Goal: Complete application form

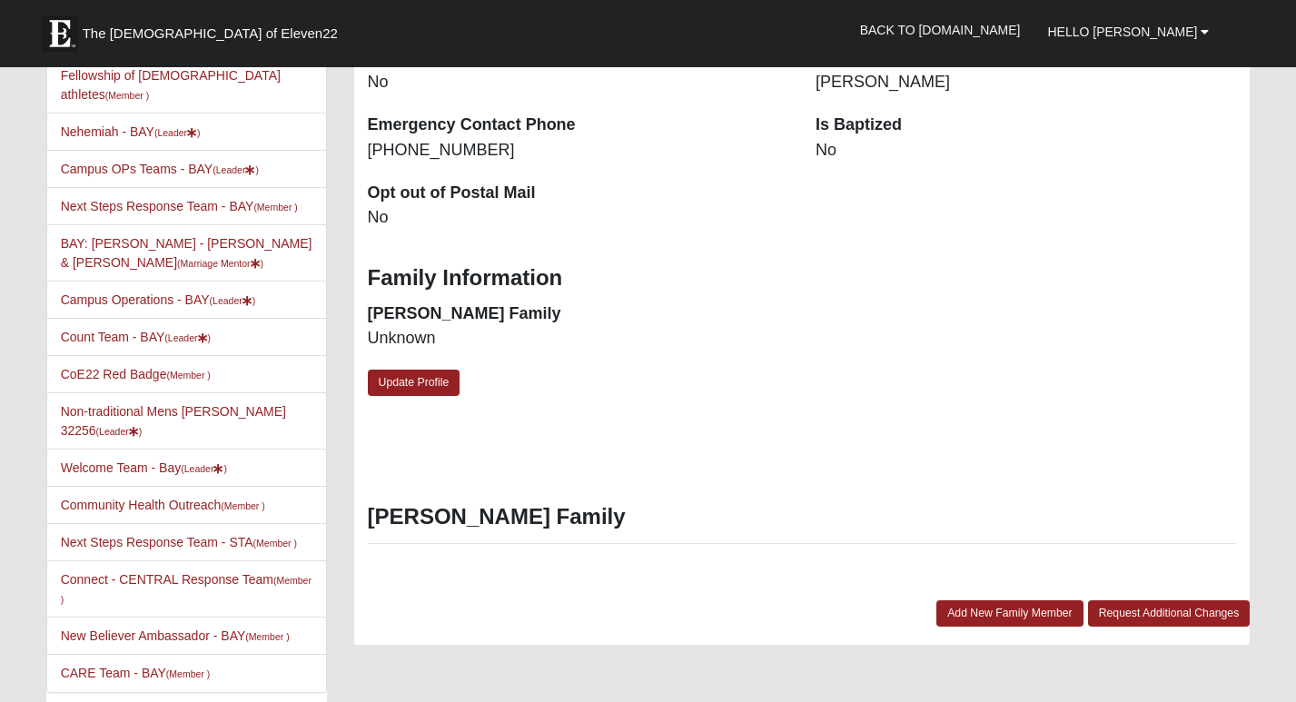
scroll to position [577, 0]
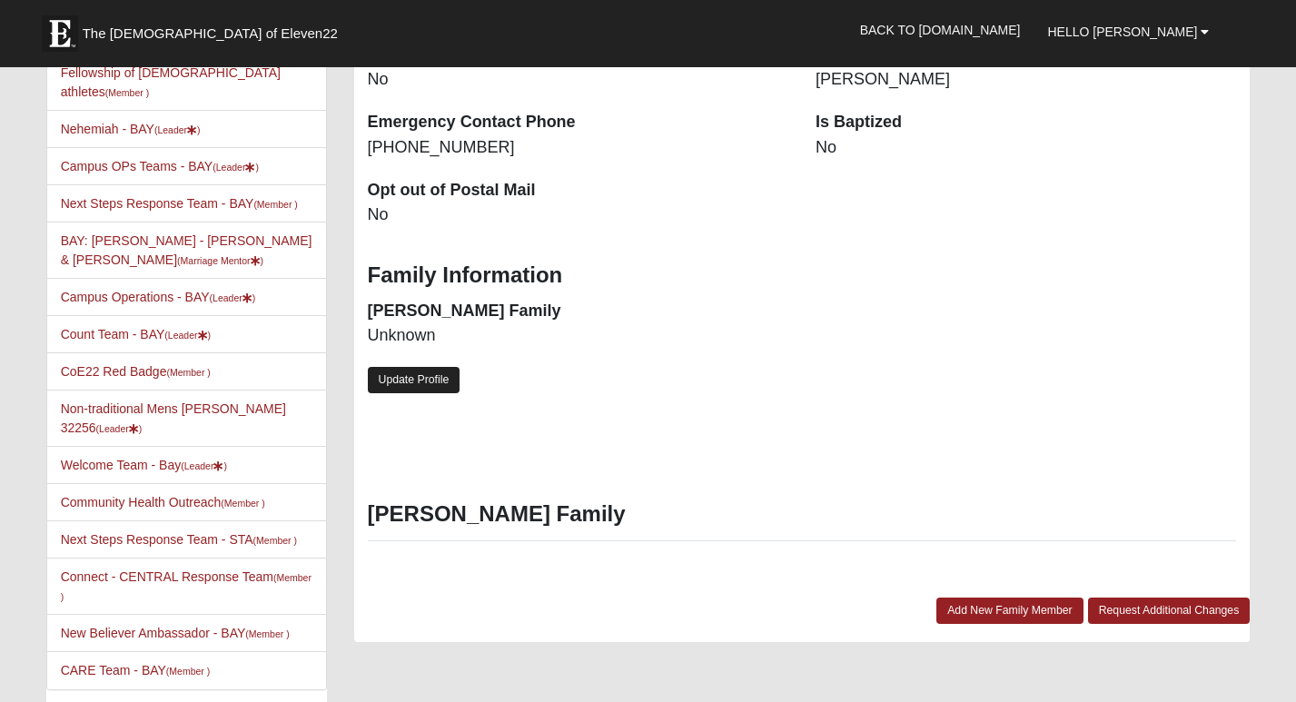
click at [418, 367] on link "Update Profile" at bounding box center [414, 380] width 93 height 26
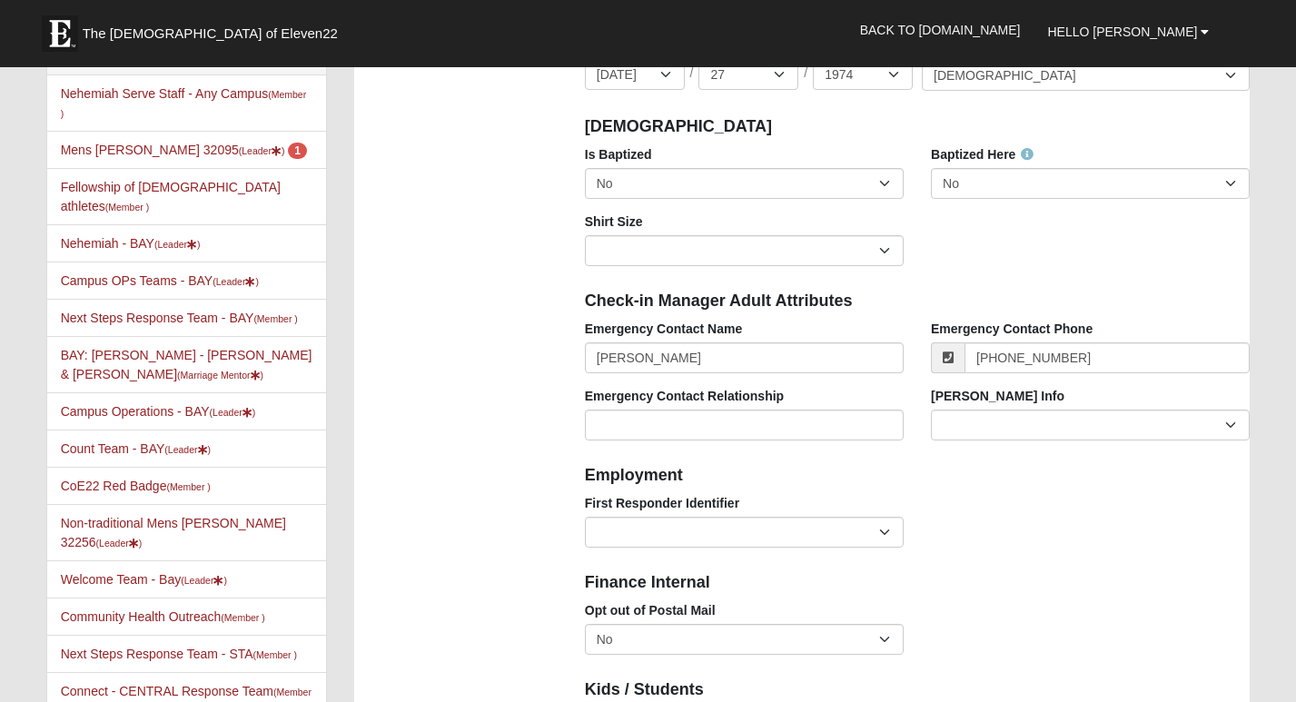
scroll to position [455, 0]
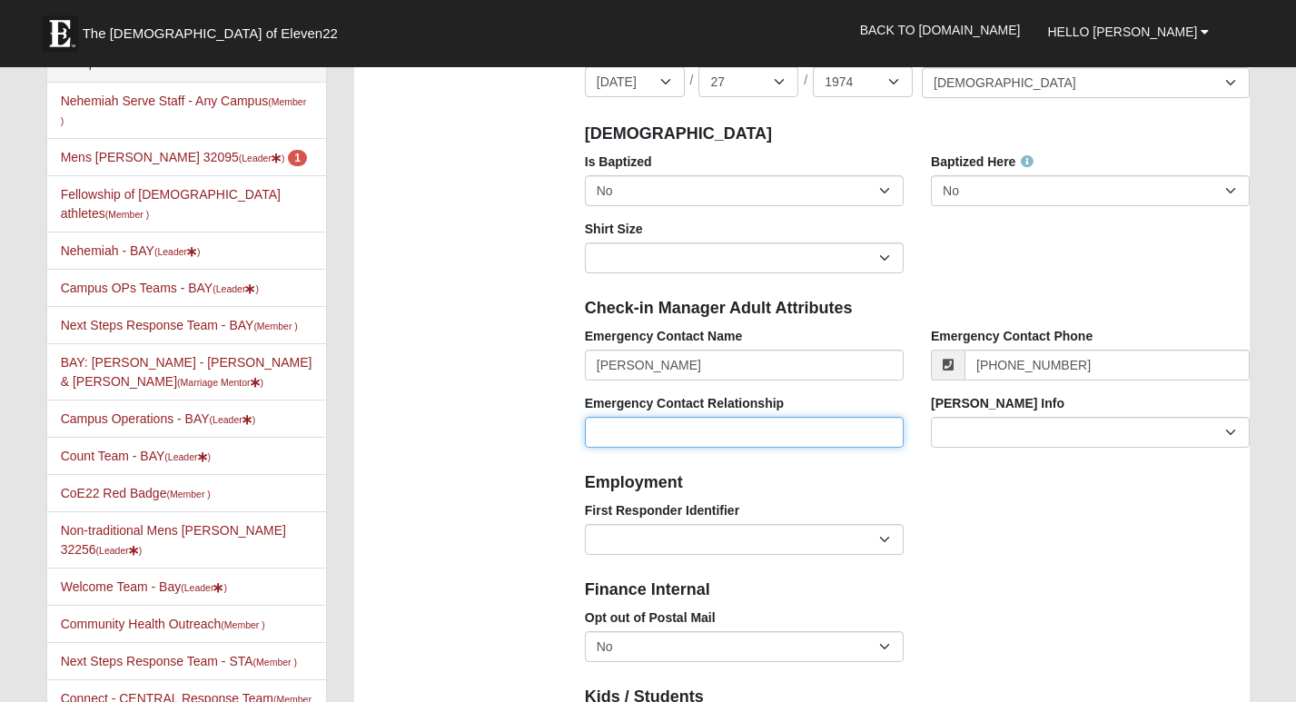
click at [829, 433] on input "Emergency Contact Relationship" at bounding box center [744, 432] width 319 height 31
type input "Spouse"
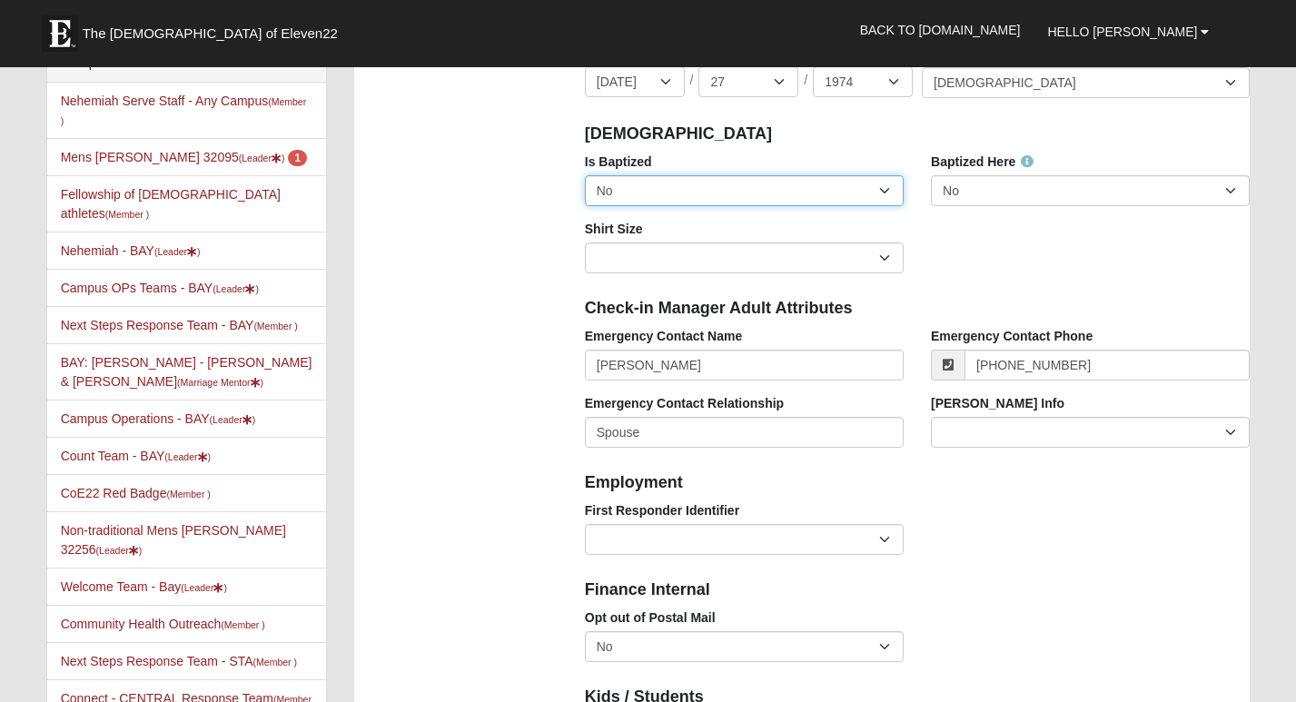
click at [882, 188] on select "No Yes" at bounding box center [744, 190] width 319 height 31
select select "True"
click at [585, 175] on select "No Yes" at bounding box center [744, 190] width 319 height 31
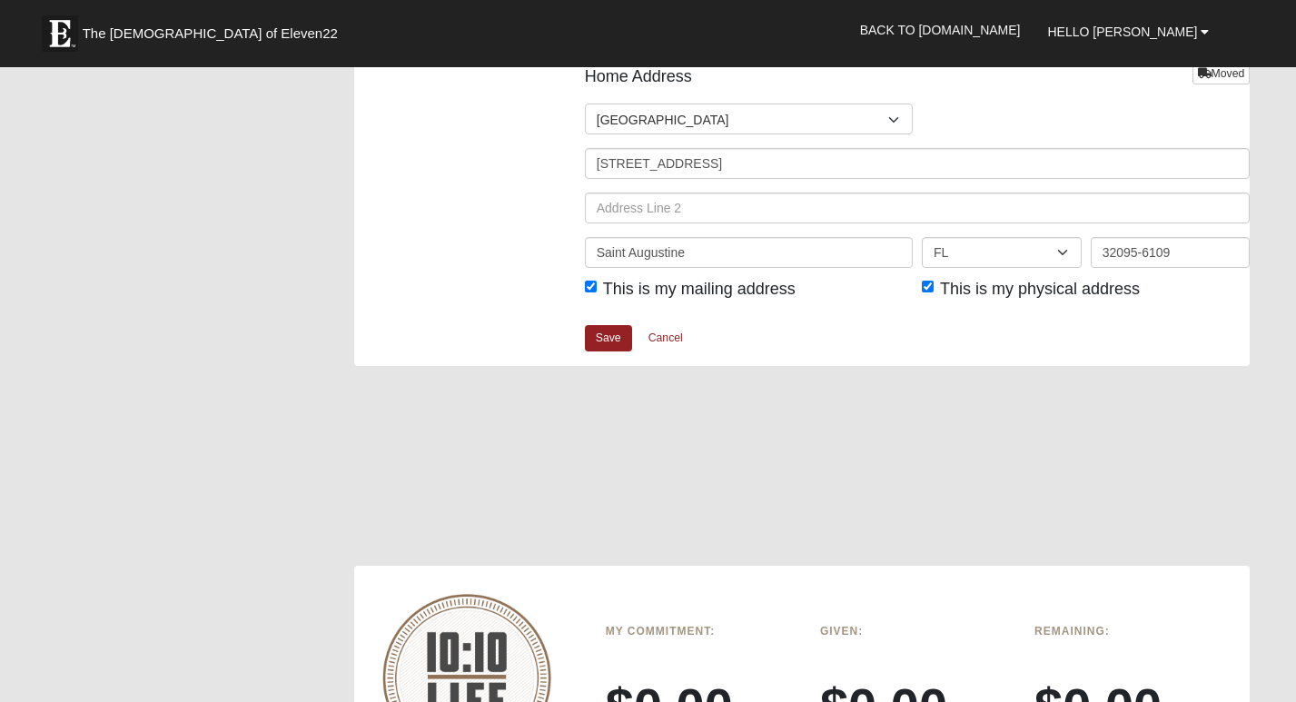
scroll to position [2288, 0]
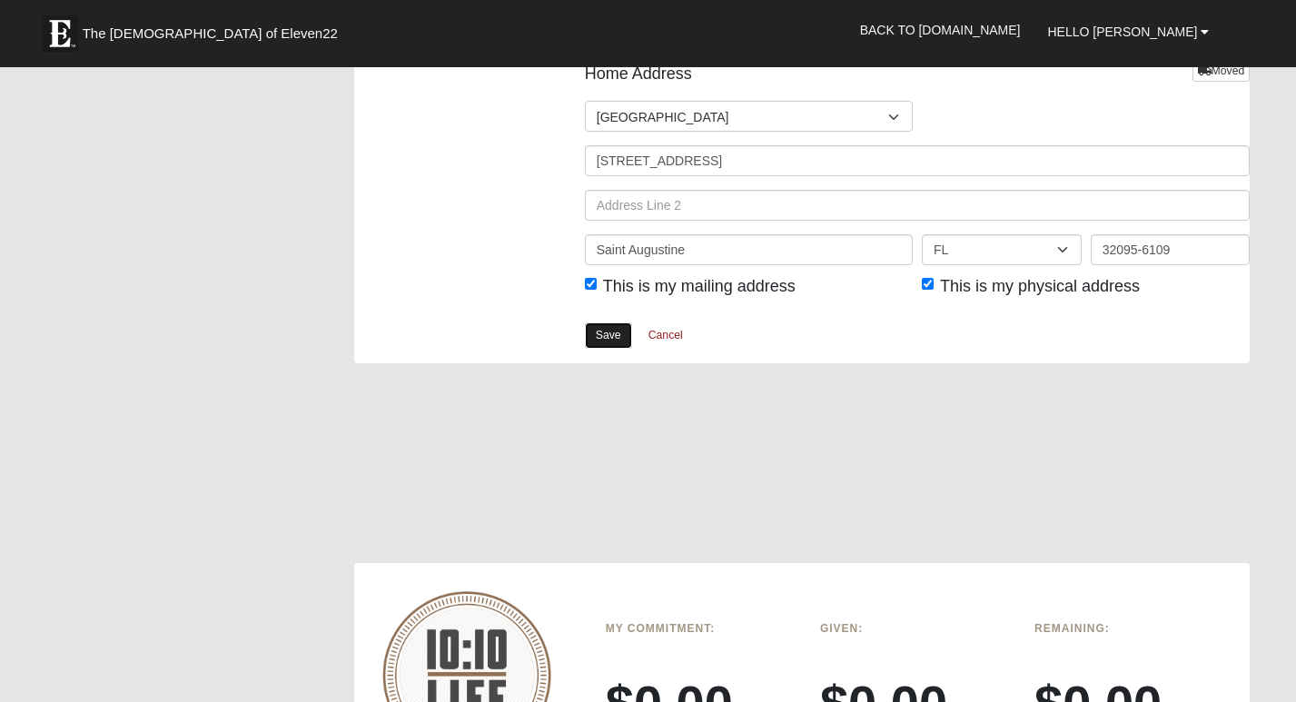
click at [606, 323] on link "Save" at bounding box center [608, 335] width 47 height 26
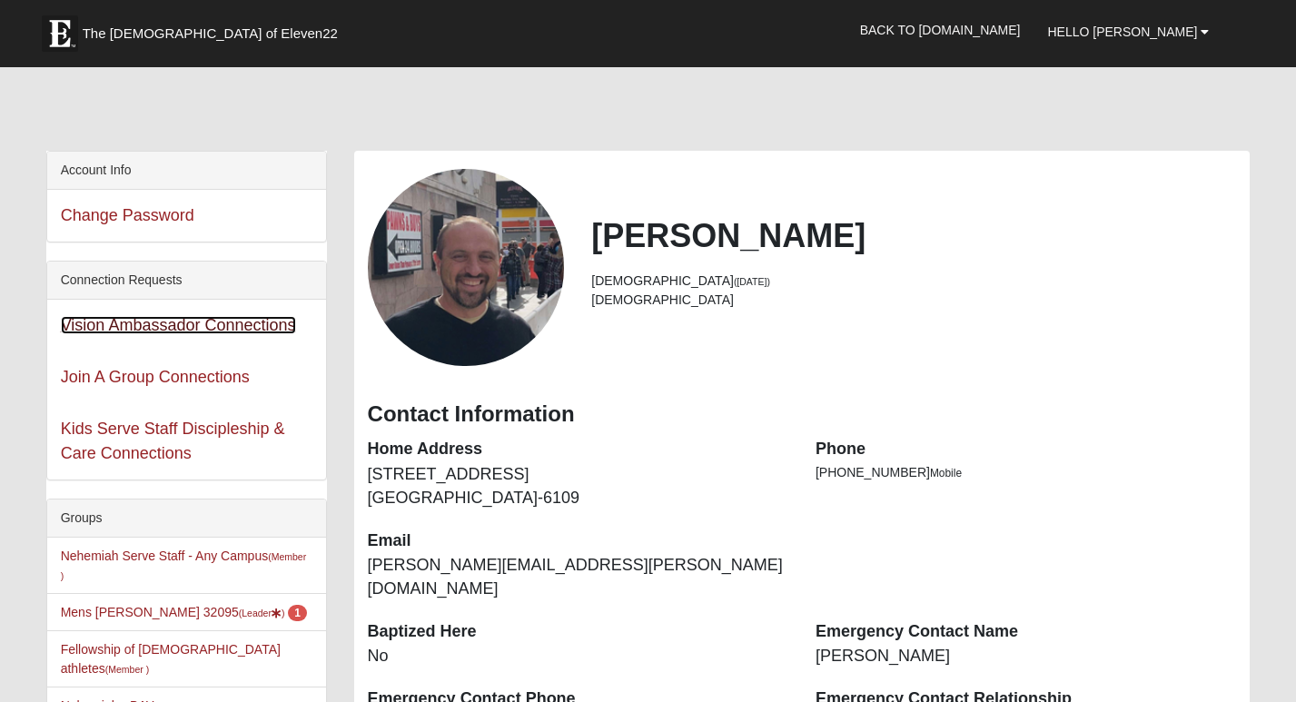
click at [155, 323] on link "Vision Ambassador Connections" at bounding box center [178, 325] width 235 height 18
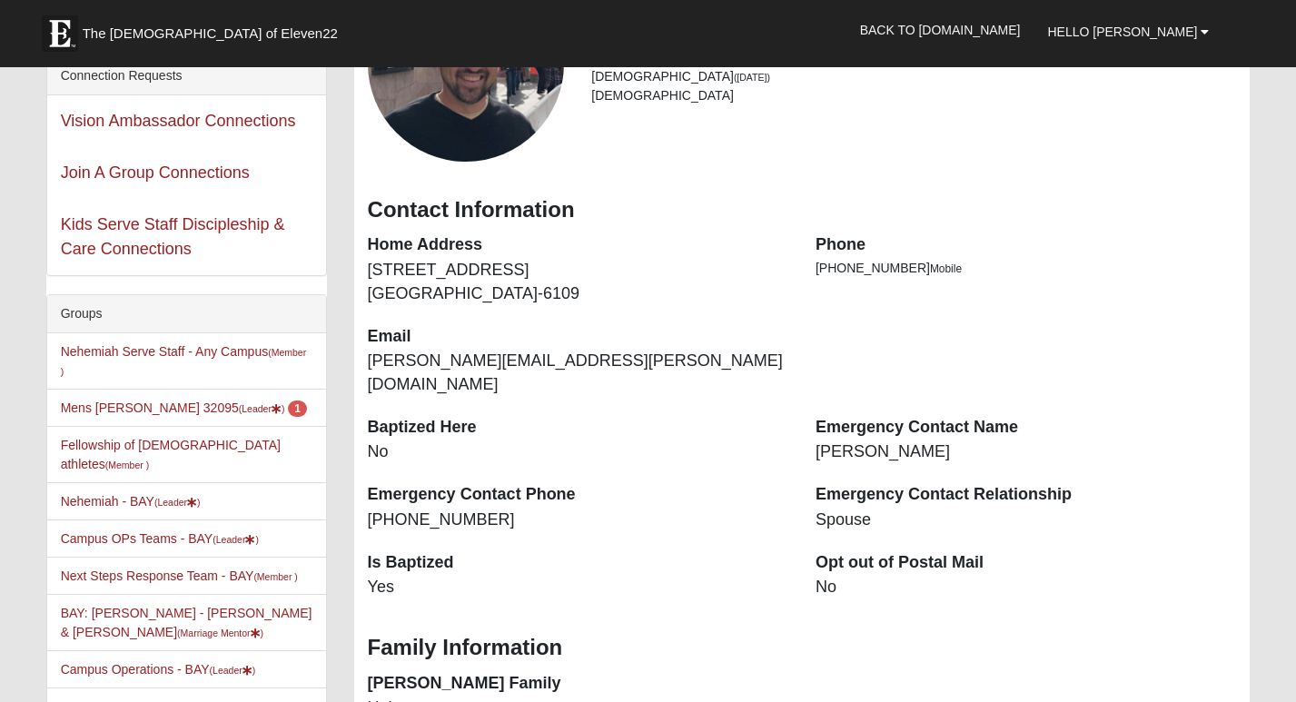
scroll to position [209, 0]
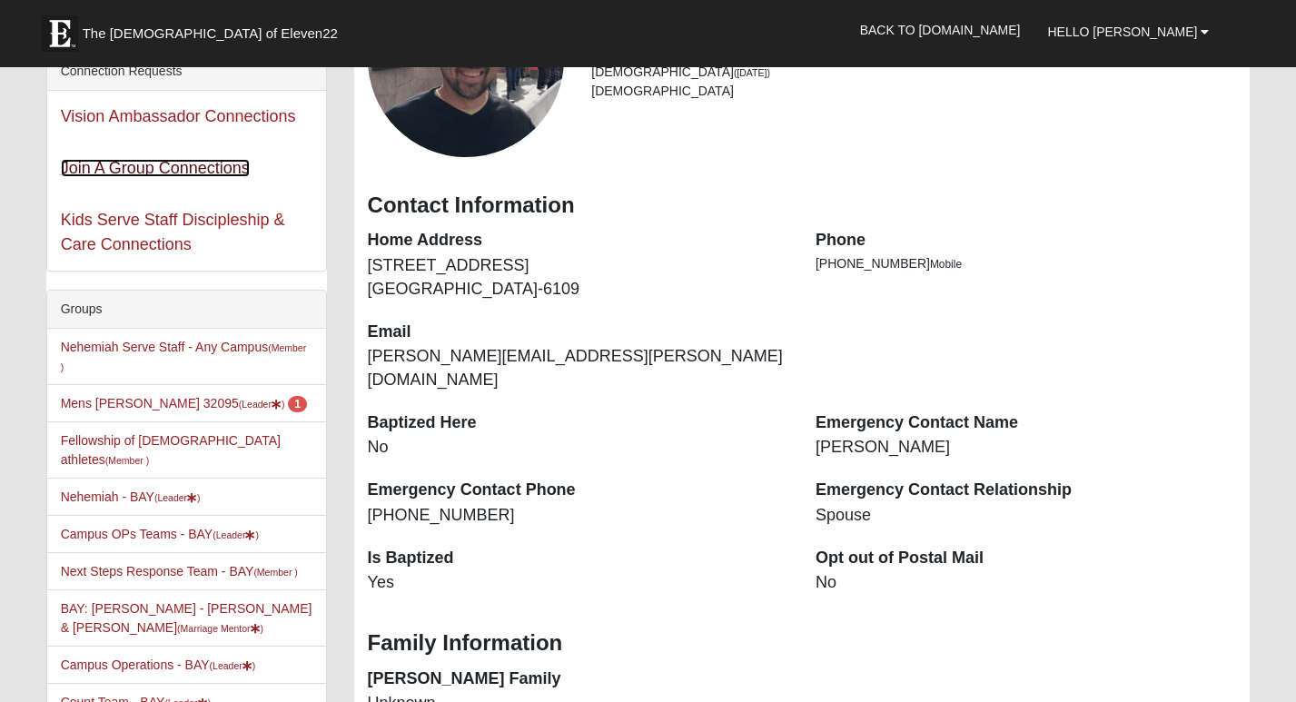
click at [198, 167] on link "Join A Group Connections" at bounding box center [155, 168] width 189 height 18
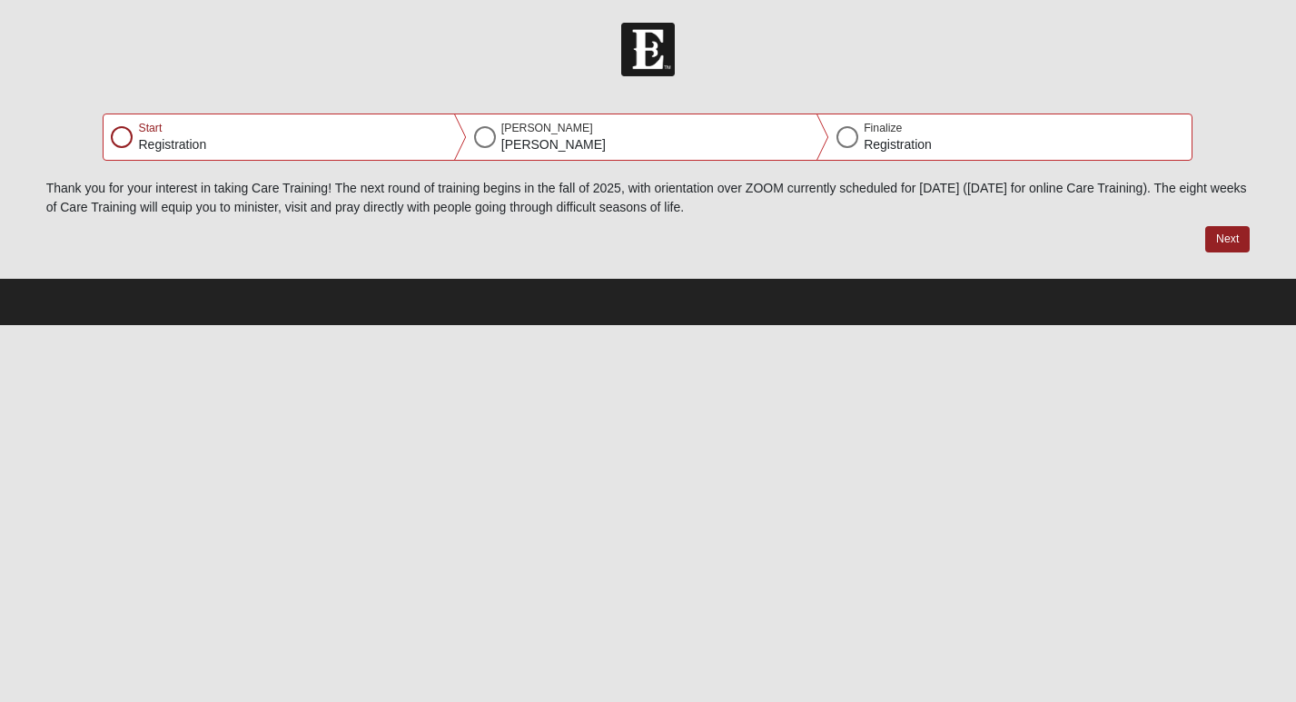
click at [127, 140] on div at bounding box center [122, 137] width 22 height 22
click at [1223, 237] on button "Next" at bounding box center [1227, 239] width 44 height 26
select select "7"
select select "27"
select select "1974"
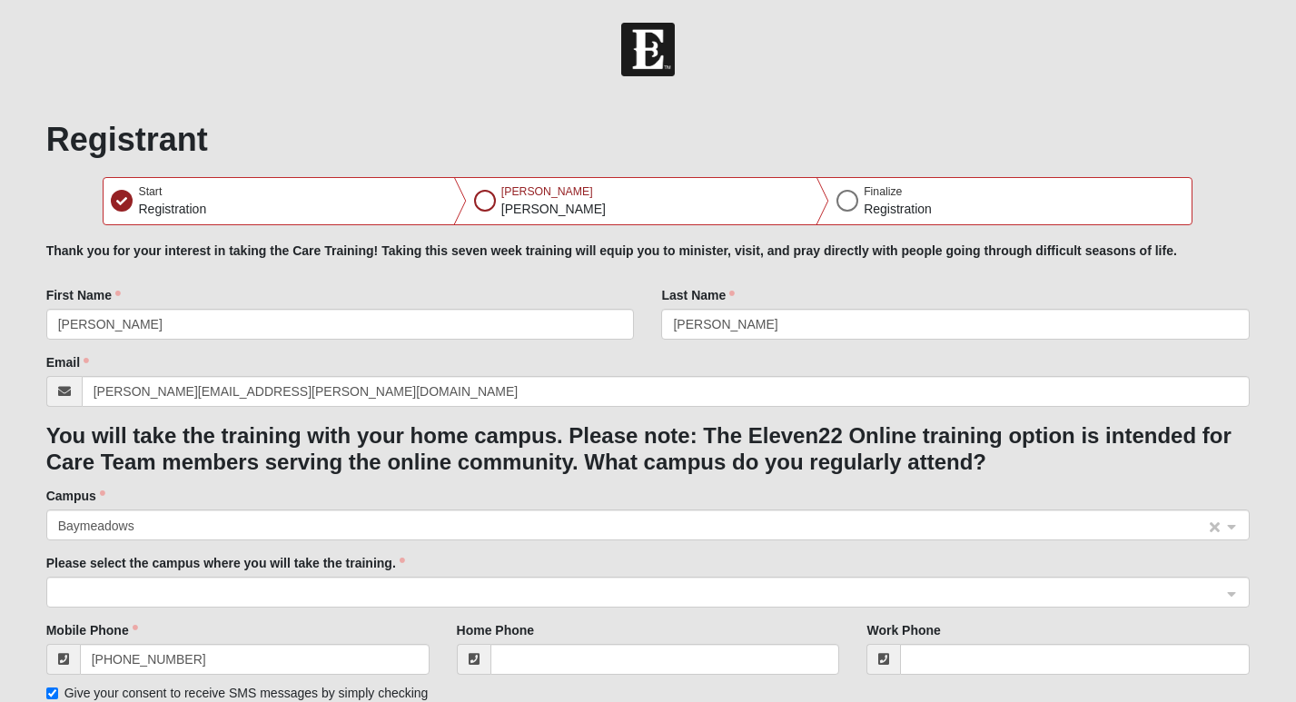
click at [414, 528] on span "Baymeadows" at bounding box center [632, 526] width 1148 height 20
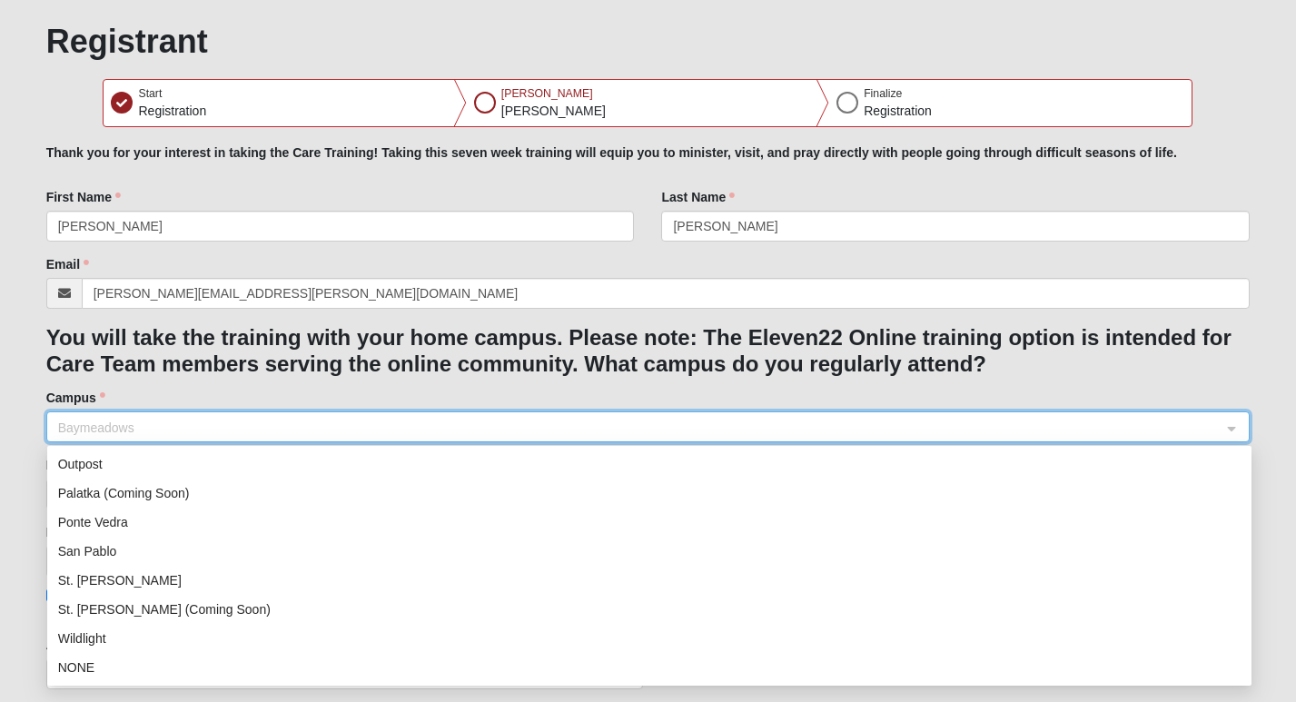
scroll to position [100, 0]
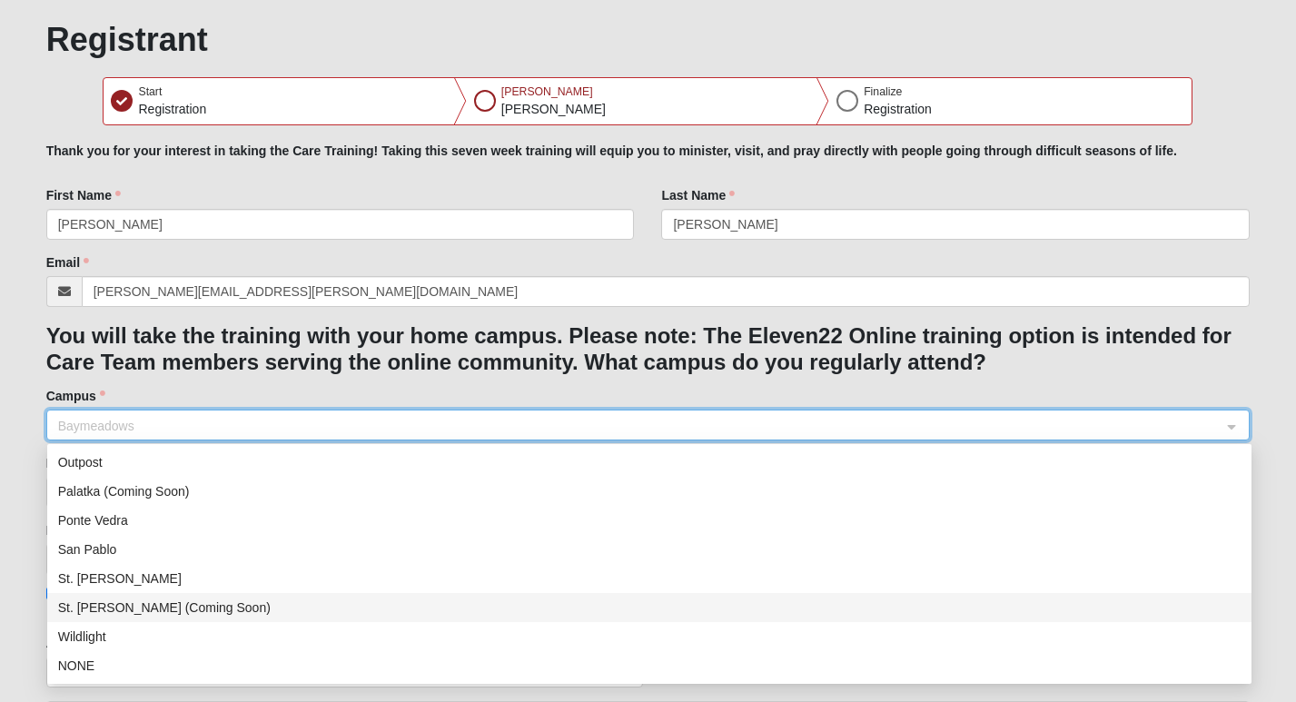
click at [164, 608] on div "St. [PERSON_NAME] (Coming Soon)" at bounding box center [649, 608] width 1182 height 20
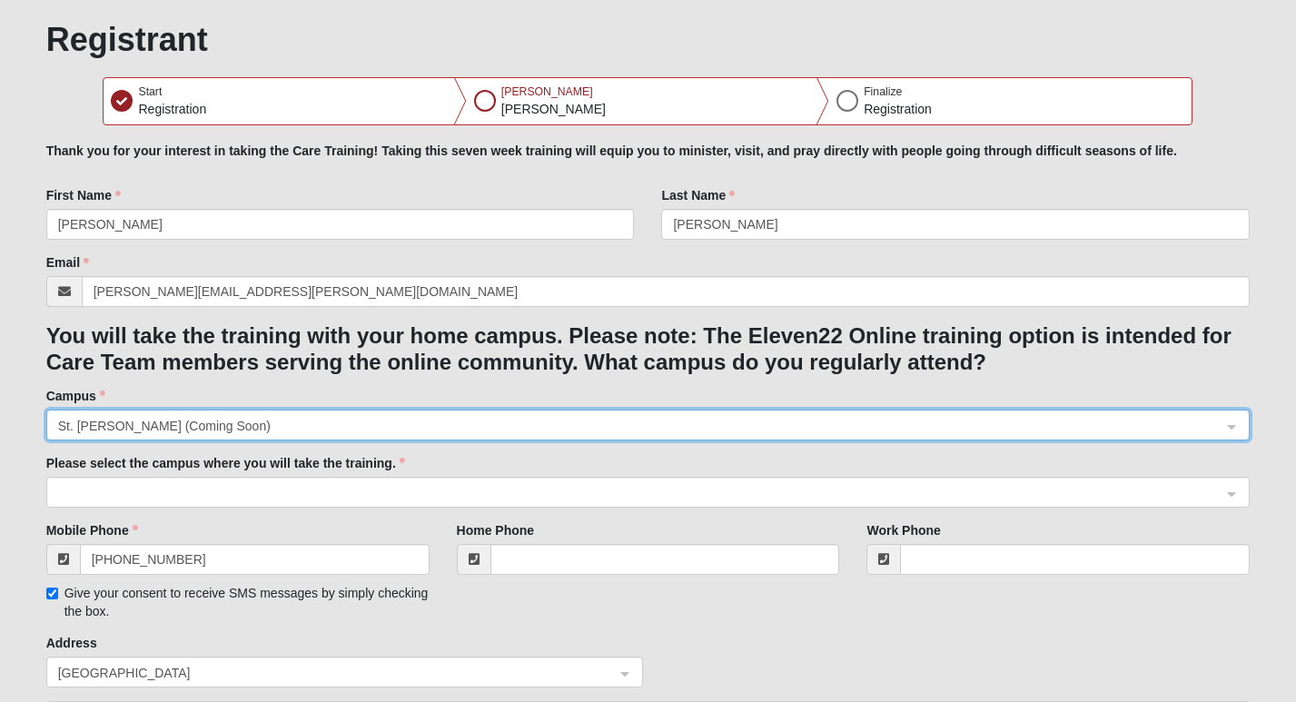
click at [406, 492] on span at bounding box center [640, 493] width 1164 height 20
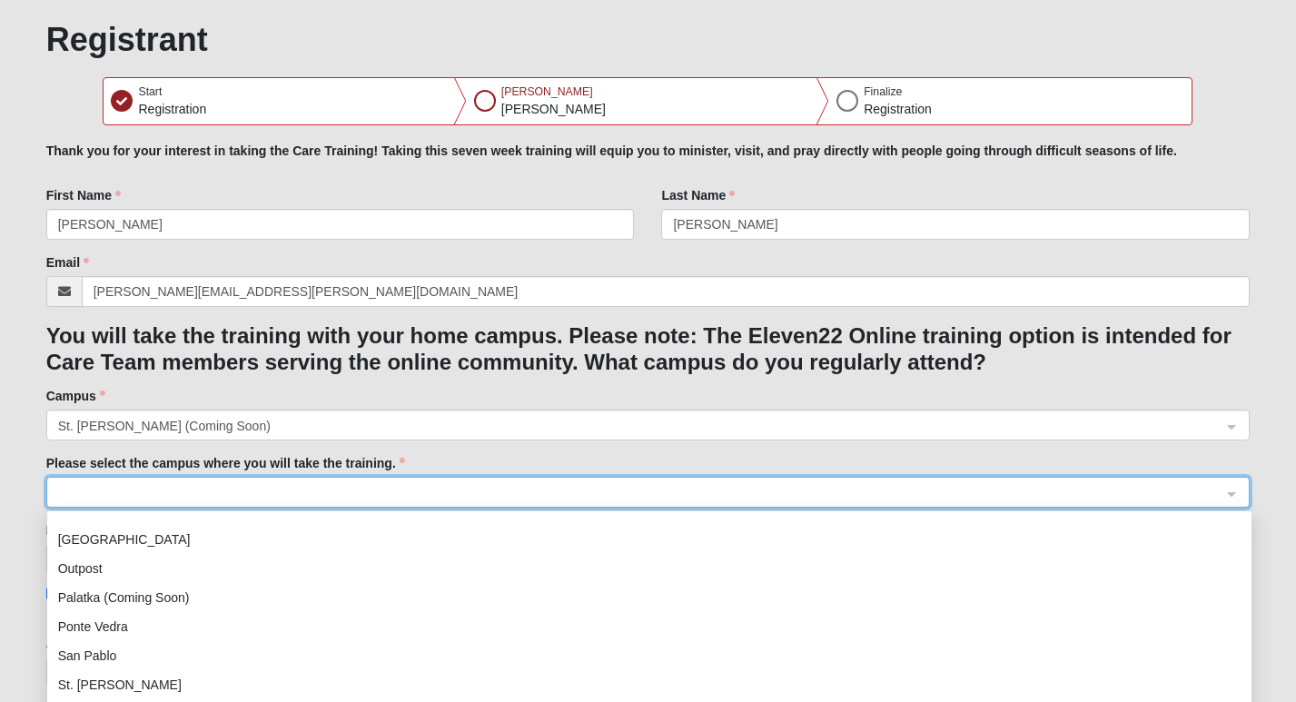
scroll to position [232, 0]
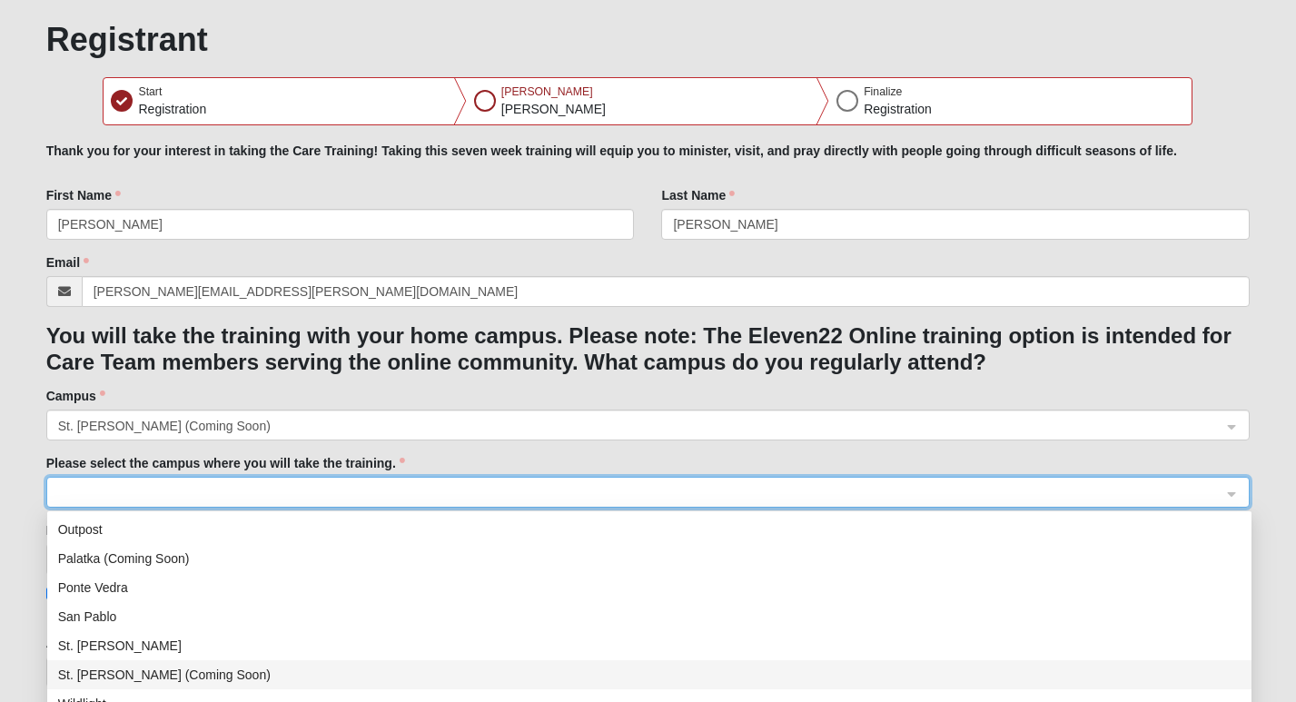
click at [206, 674] on div "St. [PERSON_NAME] (Coming Soon)" at bounding box center [649, 675] width 1182 height 20
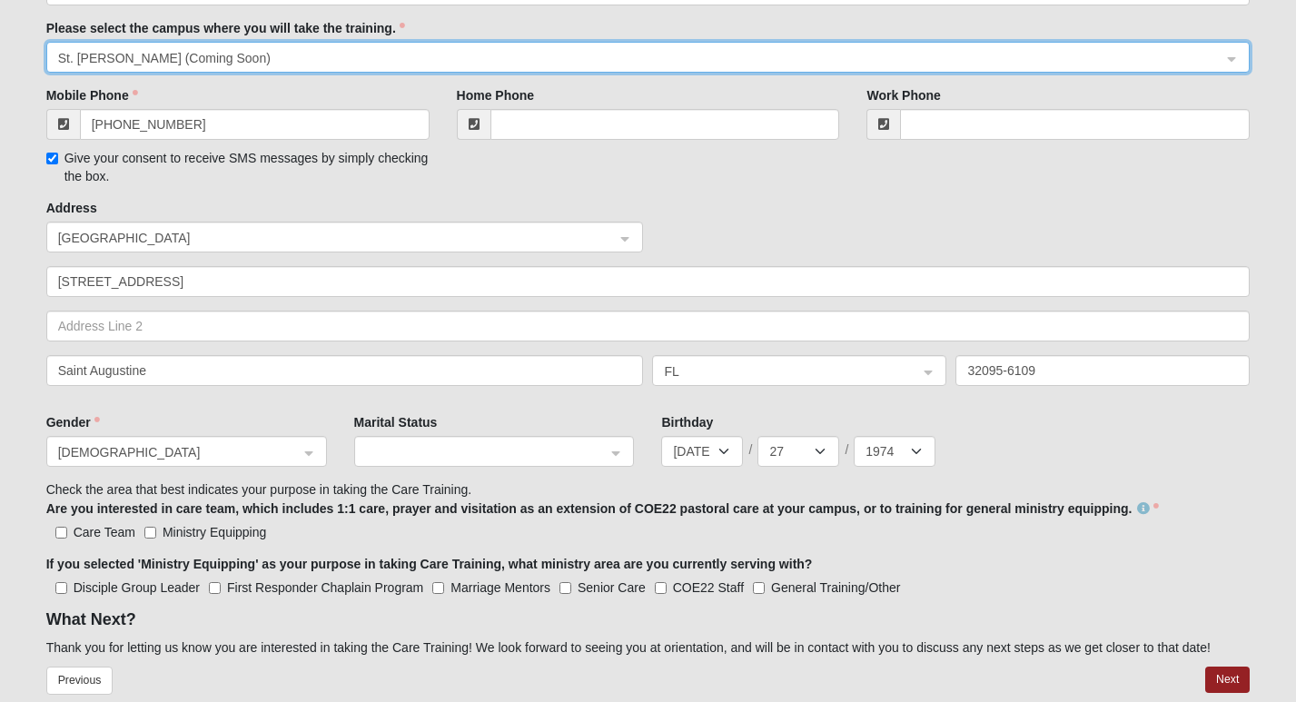
scroll to position [550, 0]
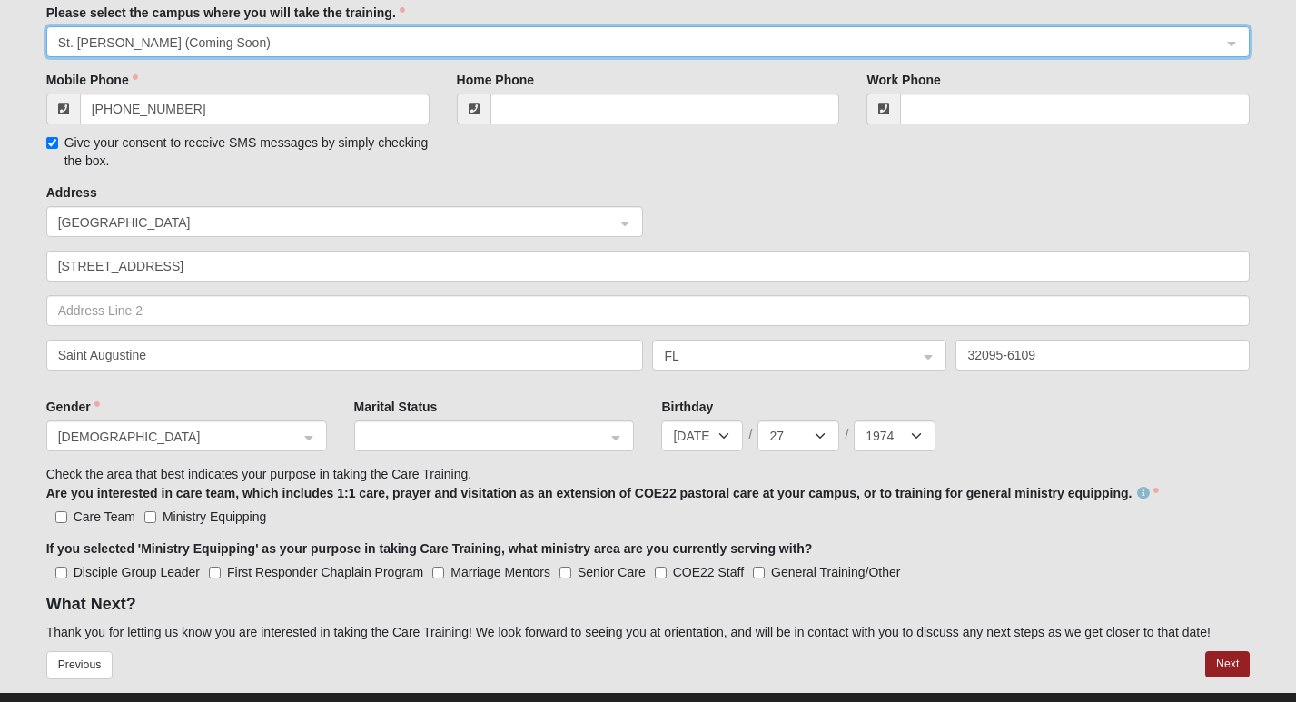
click at [617, 438] on div at bounding box center [494, 436] width 279 height 31
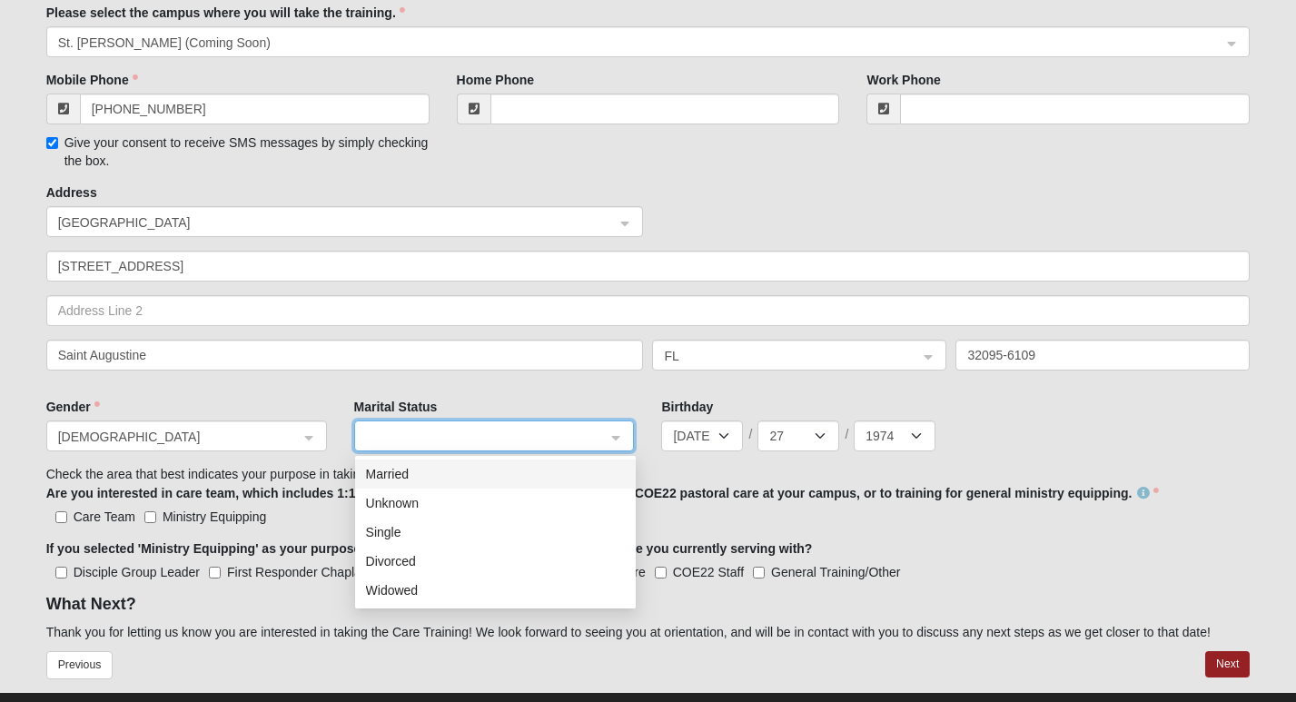
click at [415, 474] on div "Married" at bounding box center [495, 474] width 259 height 20
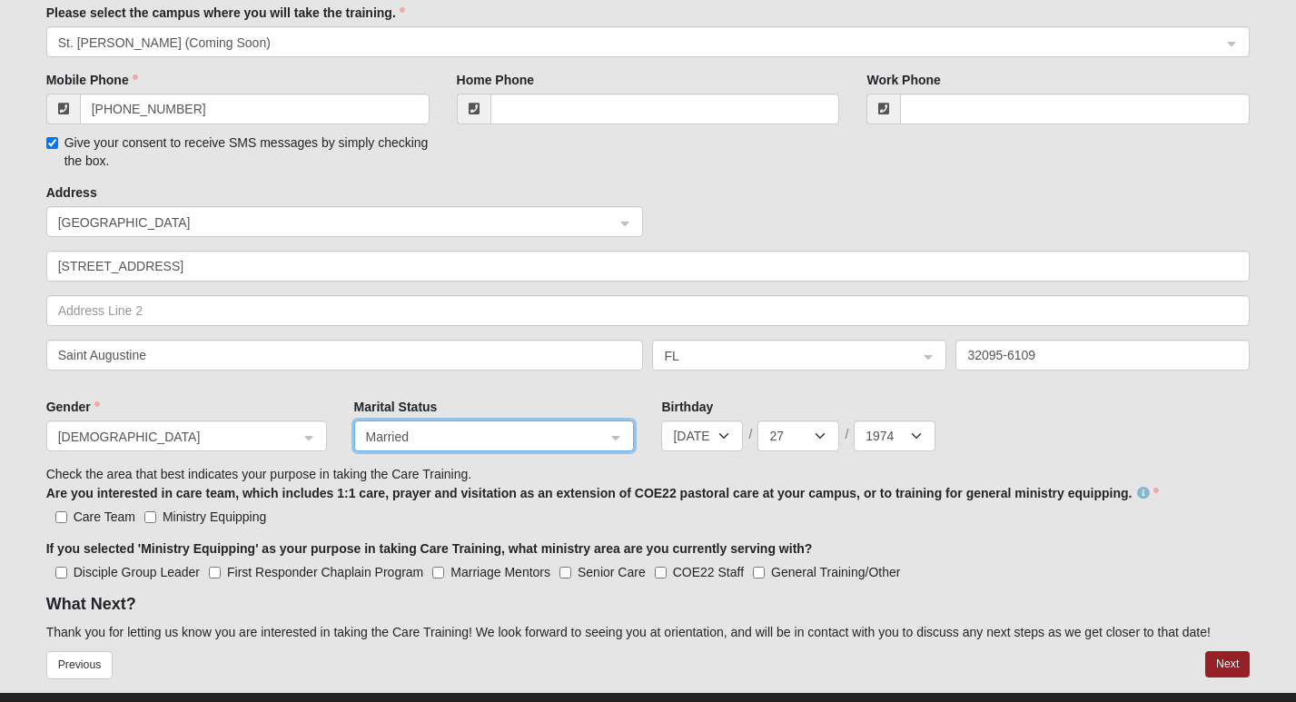
scroll to position [588, 0]
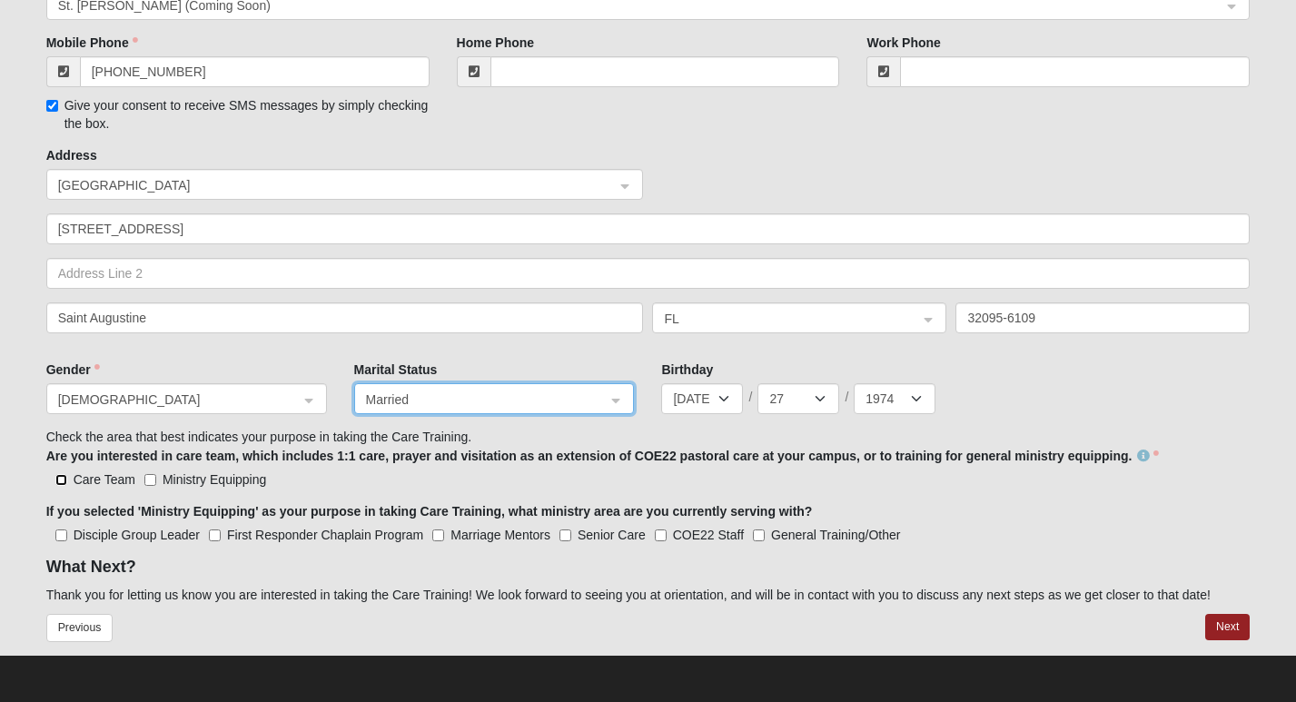
click at [62, 477] on input "Care Team" at bounding box center [61, 480] width 12 height 12
checkbox input "true"
click at [1228, 624] on button "Next" at bounding box center [1227, 627] width 44 height 26
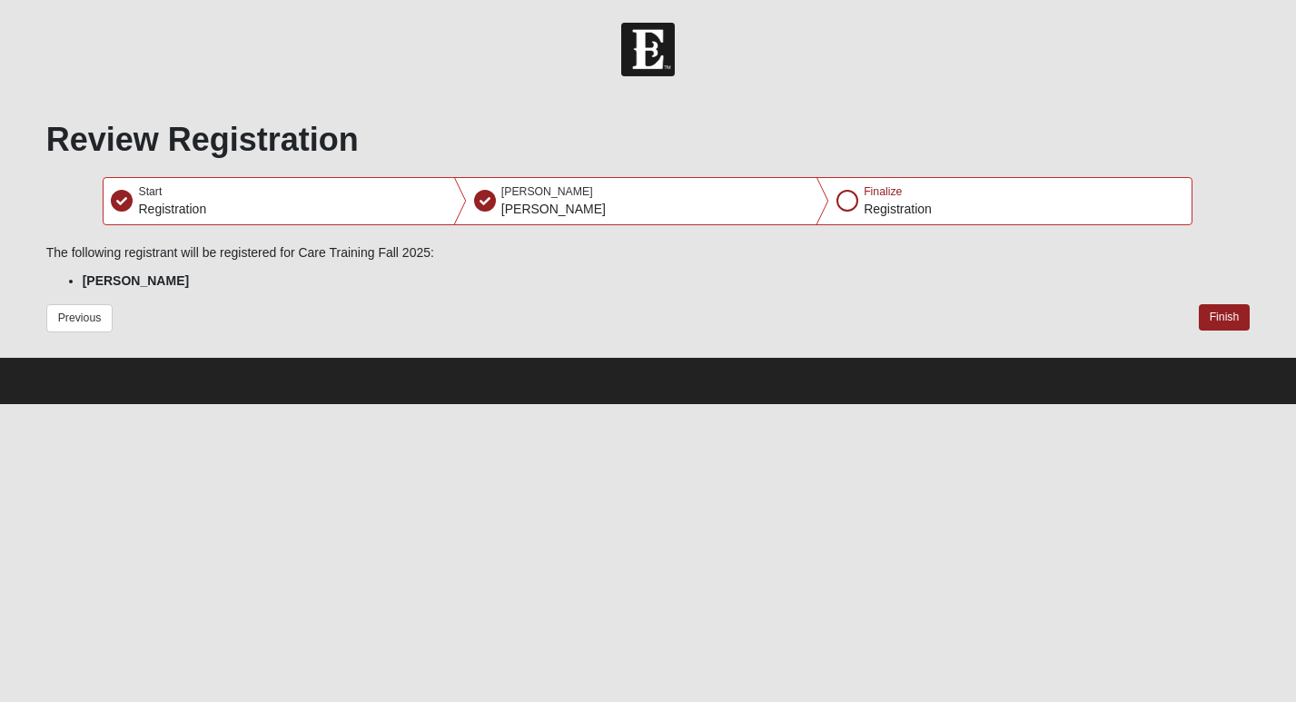
scroll to position [0, 0]
click at [1215, 314] on button "Finish" at bounding box center [1225, 317] width 52 height 26
